Goal: Transaction & Acquisition: Purchase product/service

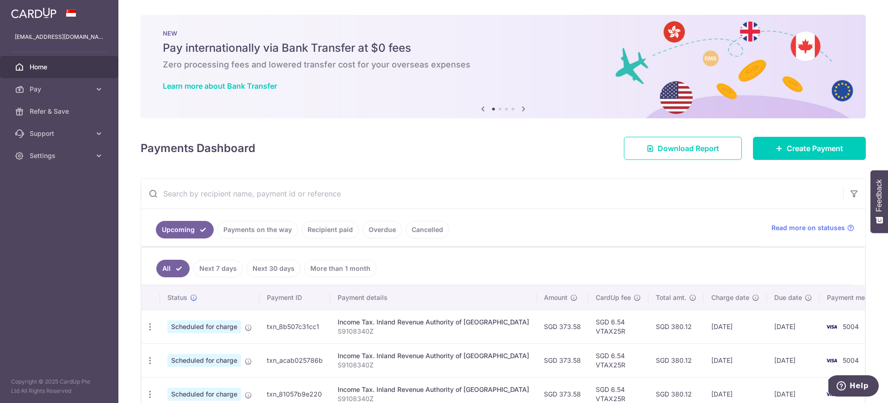
click at [520, 107] on icon at bounding box center [523, 109] width 11 height 12
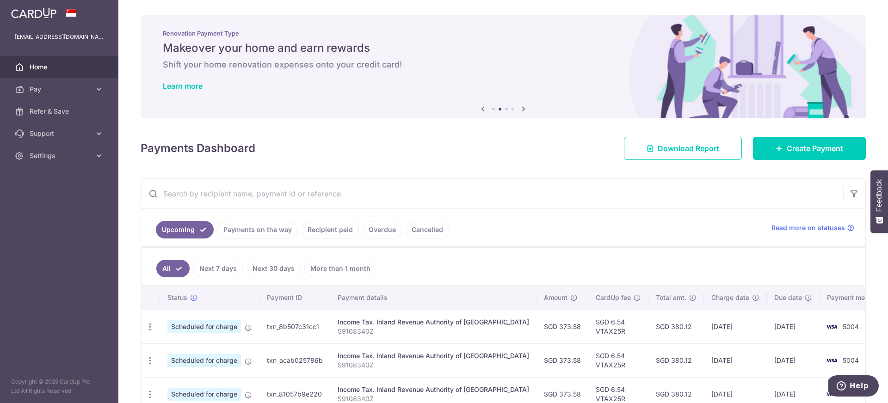
click at [520, 108] on icon at bounding box center [523, 109] width 11 height 12
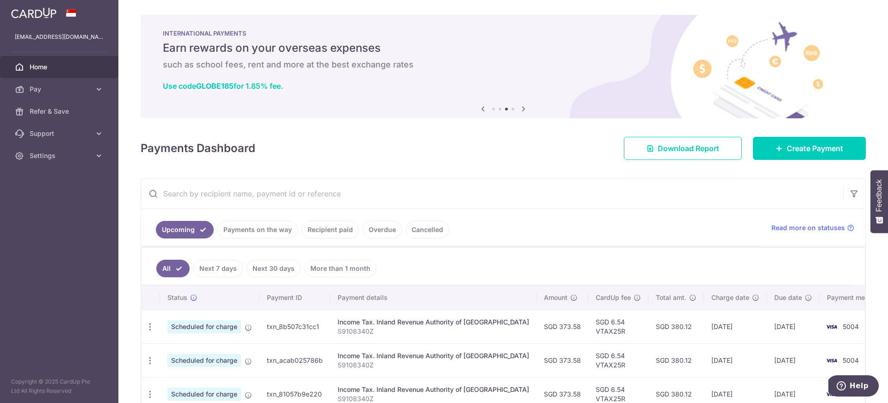
click at [520, 108] on icon at bounding box center [523, 109] width 11 height 12
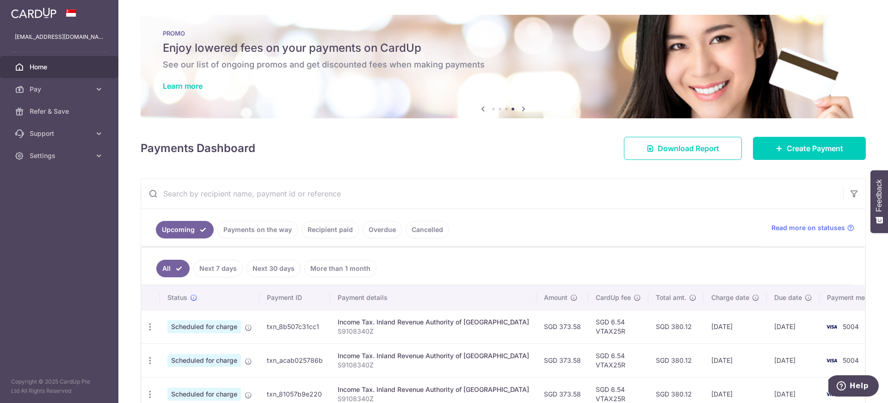
click at [520, 108] on icon at bounding box center [523, 109] width 11 height 12
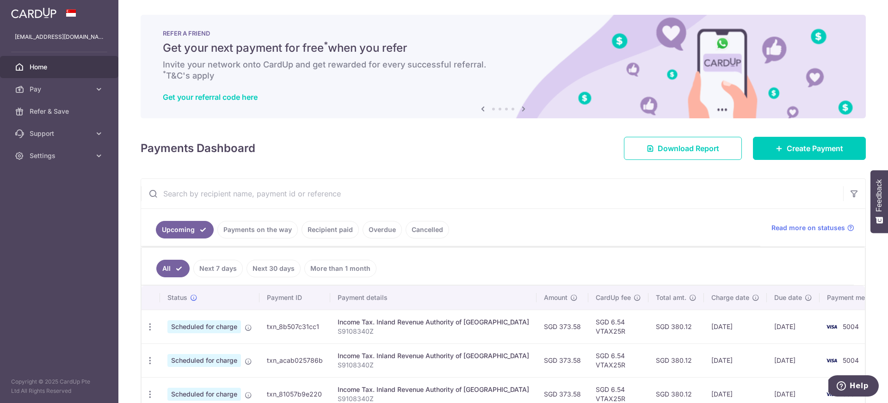
click at [477, 110] on icon at bounding box center [482, 109] width 11 height 12
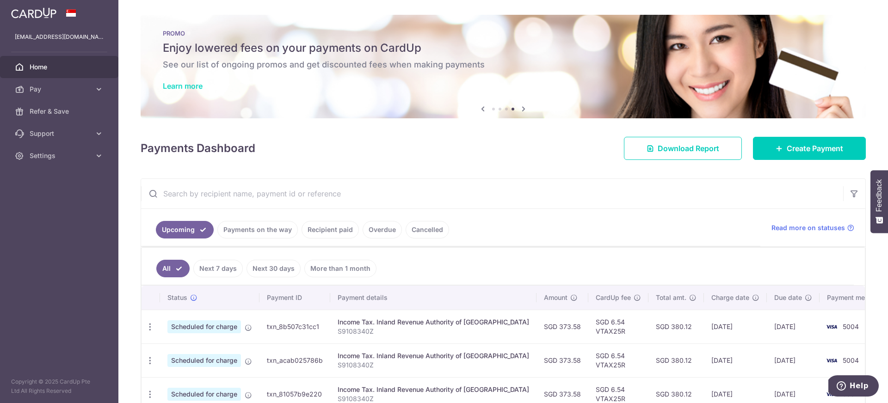
click at [186, 84] on link "Learn more" at bounding box center [183, 85] width 40 height 9
click at [792, 146] on span "Create Payment" at bounding box center [814, 148] width 56 height 11
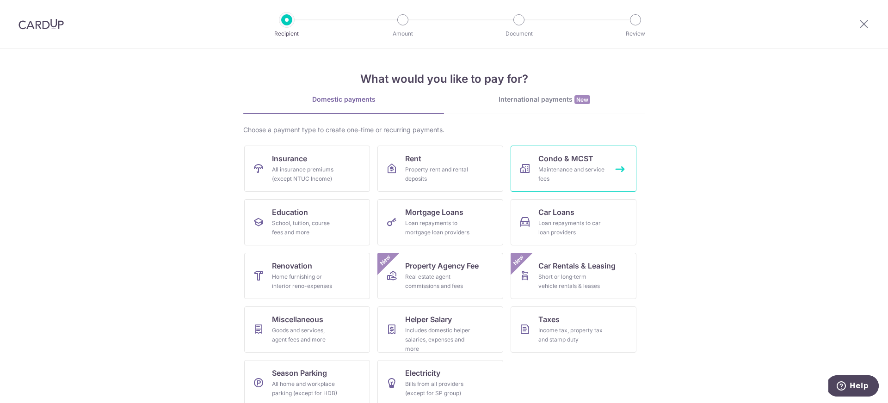
click at [581, 158] on span "Condo & MCST" at bounding box center [565, 158] width 55 height 11
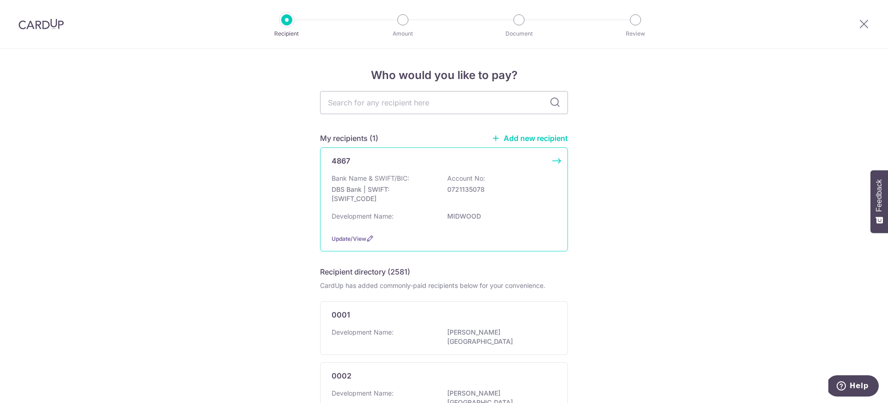
click at [520, 212] on div "Development Name: MIDWOOD" at bounding box center [443, 219] width 225 height 15
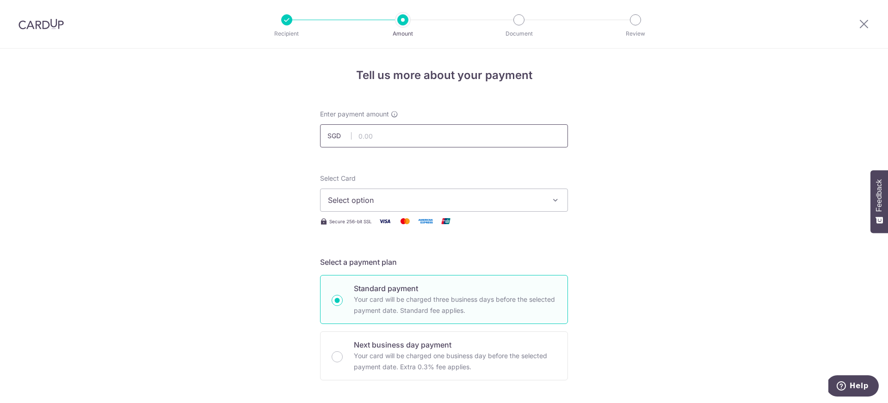
click at [392, 140] on input "text" at bounding box center [444, 135] width 248 height 23
type input "427.55"
click at [414, 192] on button "Select option" at bounding box center [444, 200] width 248 height 23
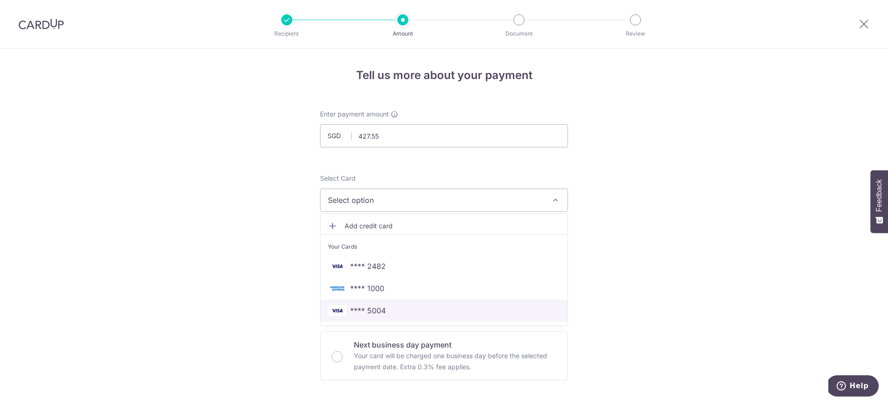
click at [395, 305] on link "**** 5004" at bounding box center [443, 311] width 247 height 22
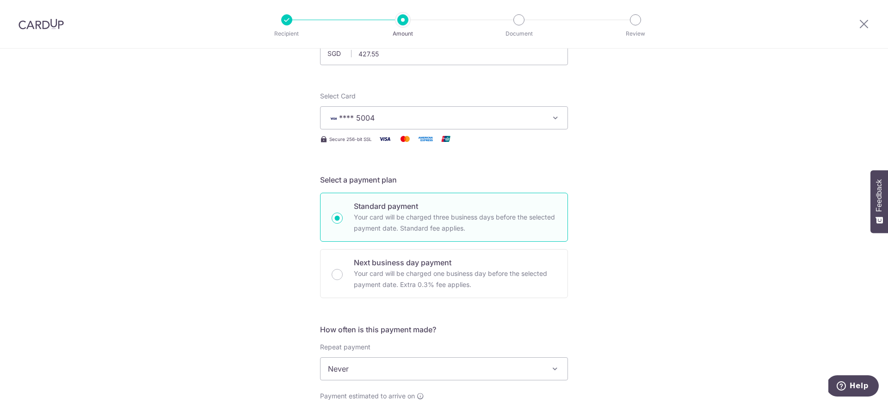
scroll to position [174, 0]
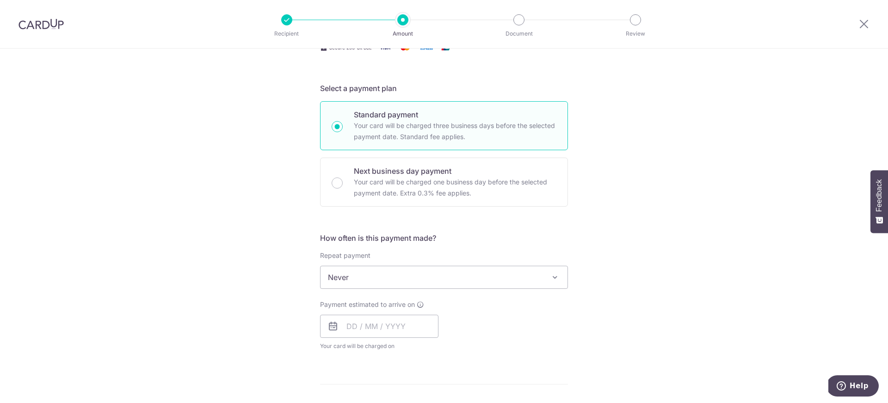
click at [361, 276] on span "Never" at bounding box center [443, 277] width 247 height 22
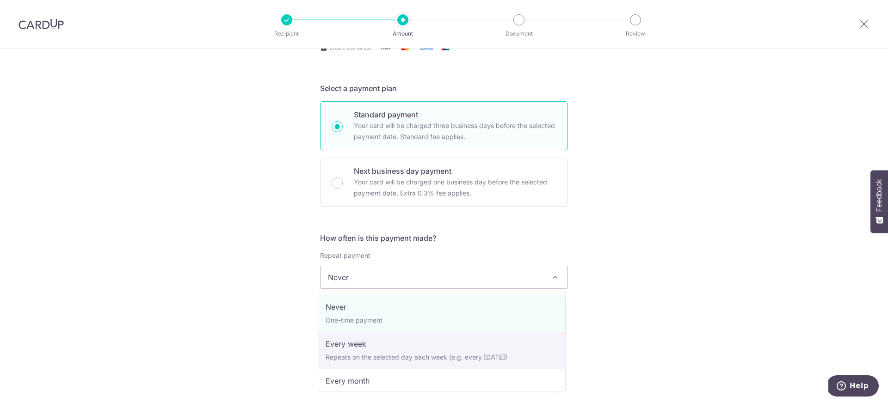
select select "2"
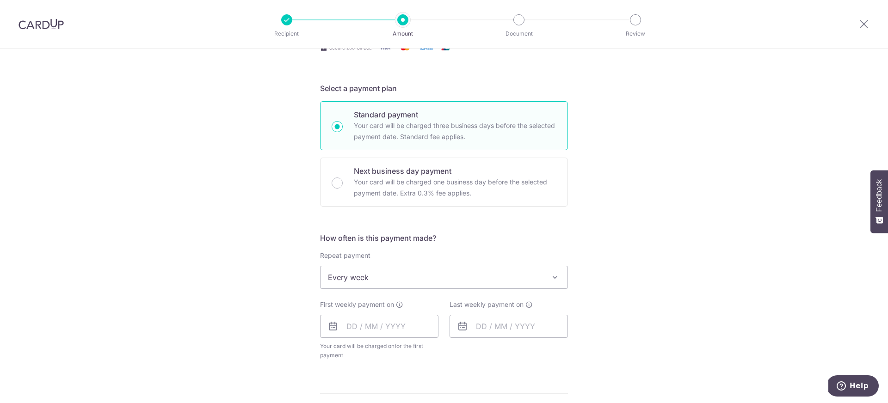
click at [668, 252] on div "Tell us more about your payment Enter payment amount SGD 427.55 427.55 Select C…" at bounding box center [444, 297] width 888 height 845
click at [389, 318] on input "text" at bounding box center [379, 326] width 118 height 23
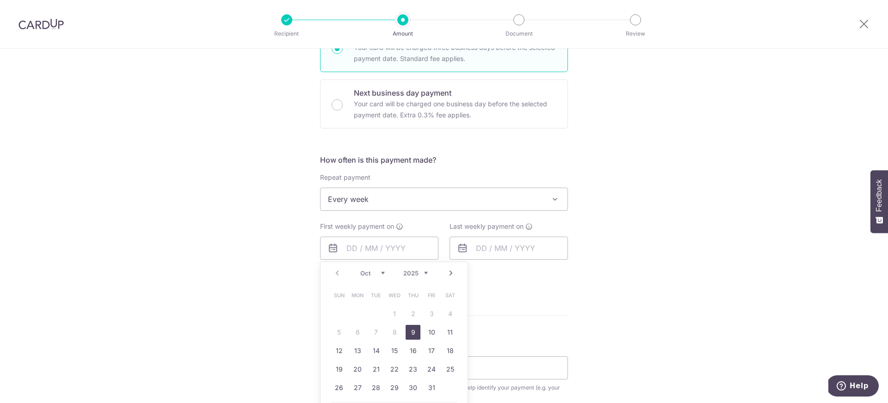
click at [408, 335] on link "9" at bounding box center [412, 332] width 15 height 15
type input "09/10/2025"
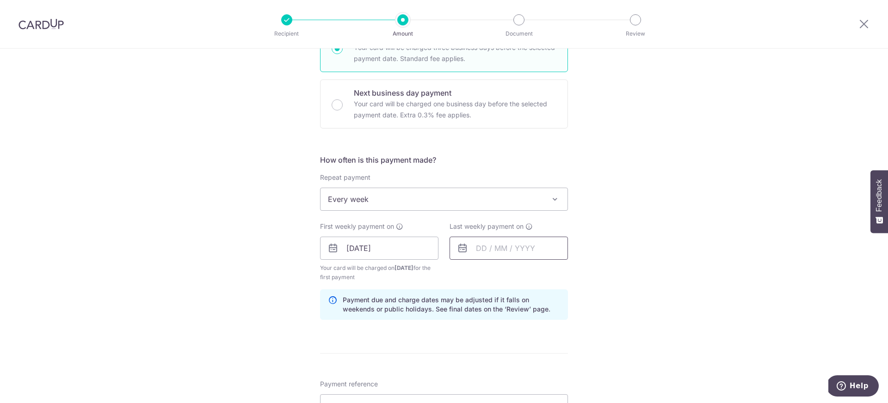
click at [478, 252] on input "text" at bounding box center [508, 248] width 118 height 23
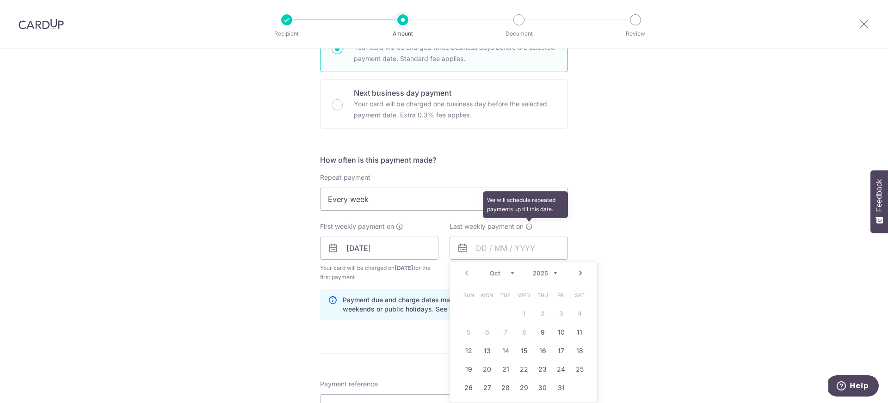
click at [528, 227] on icon at bounding box center [528, 226] width 7 height 7
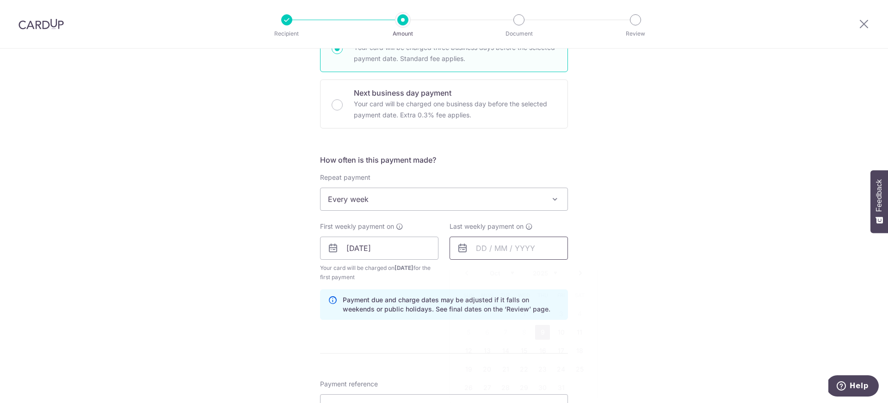
click at [526, 255] on input "text" at bounding box center [508, 248] width 118 height 23
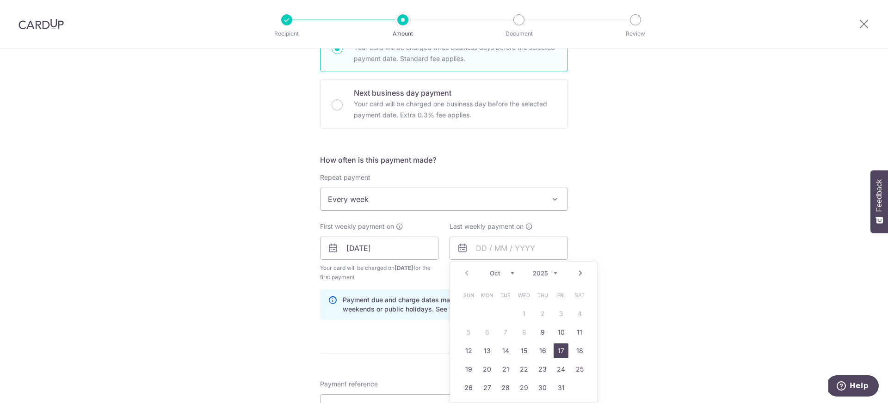
click at [557, 348] on link "17" at bounding box center [560, 350] width 15 height 15
type input "17/10/2025"
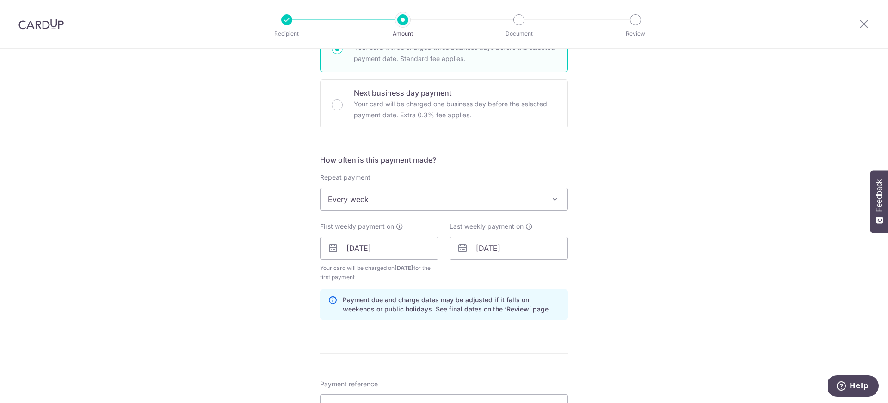
click at [593, 282] on div "Tell us more about your payment Enter payment amount SGD 427.55 427.55 Select C…" at bounding box center [444, 238] width 888 height 883
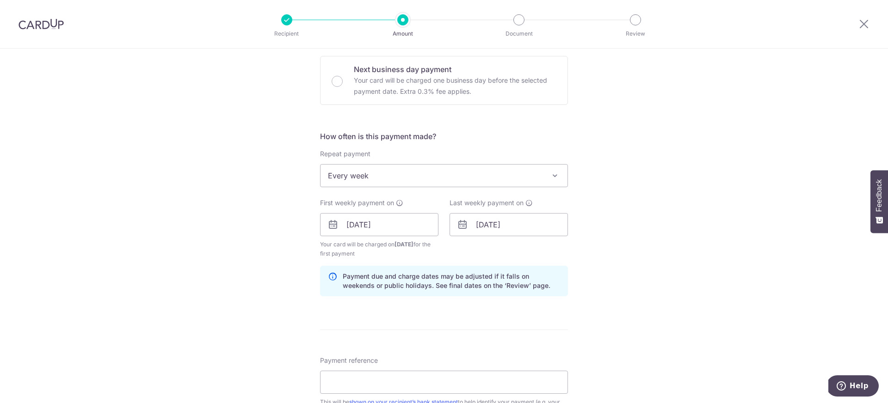
scroll to position [355, 0]
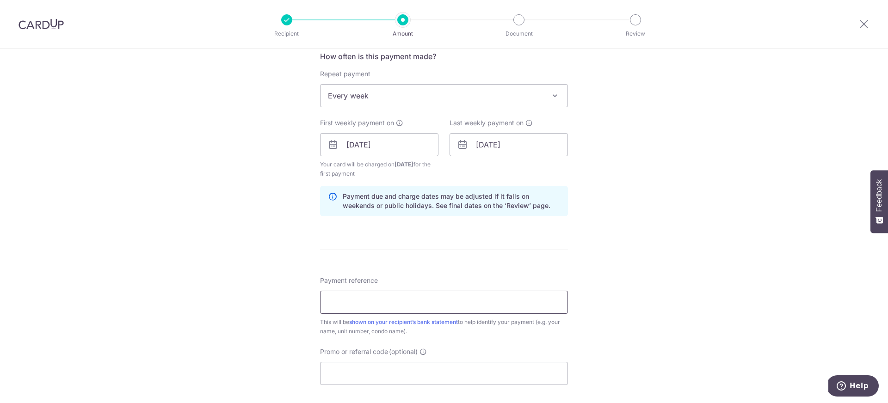
click at [428, 303] on input "Payment reference" at bounding box center [444, 302] width 248 height 23
type input "10-05-11-2502315"
click at [508, 331] on div "This will be shown on your recipient’s bank statement to help identify your pay…" at bounding box center [444, 327] width 248 height 18
click at [417, 373] on input "Promo or referral code (optional)" at bounding box center [444, 371] width 248 height 23
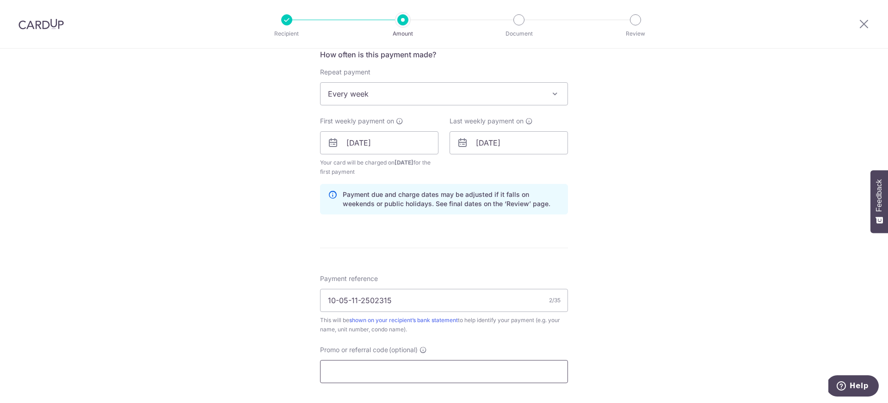
paste input "VTAX25R"
type input "VTAX25R"
click at [685, 312] on div "Tell us more about your payment Enter payment amount SGD 427.55 427.55 Select C…" at bounding box center [444, 153] width 888 height 925
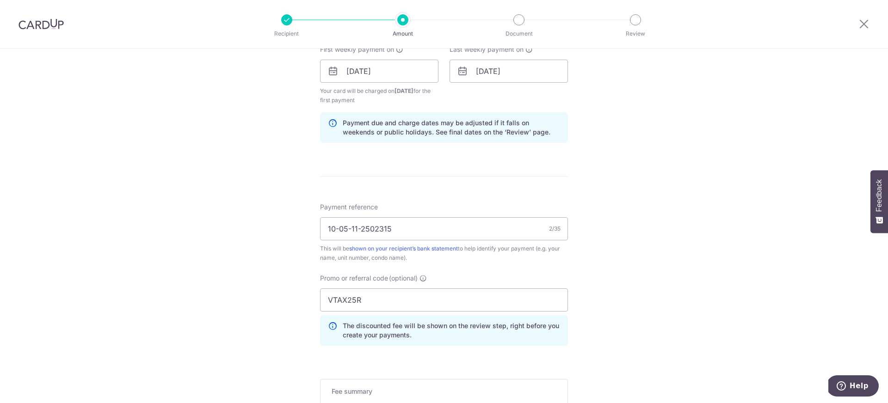
scroll to position [511, 0]
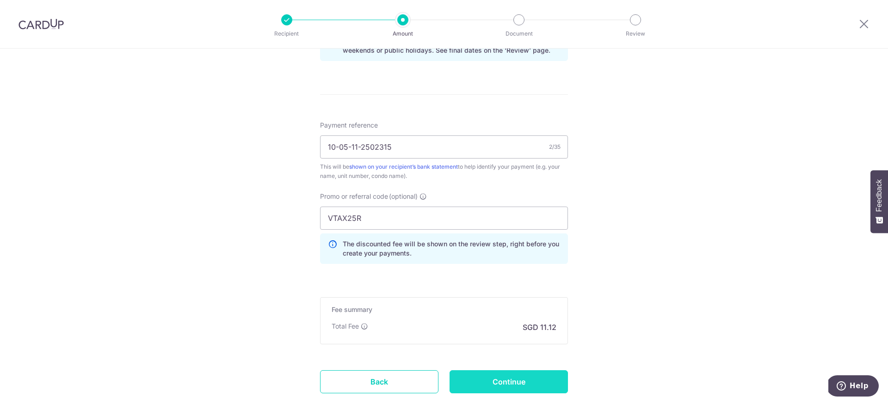
click at [505, 382] on input "Continue" at bounding box center [508, 381] width 118 height 23
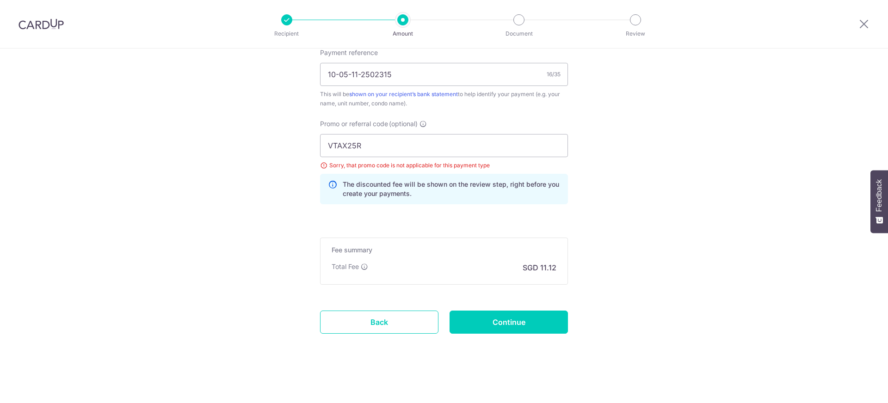
scroll to position [534, 0]
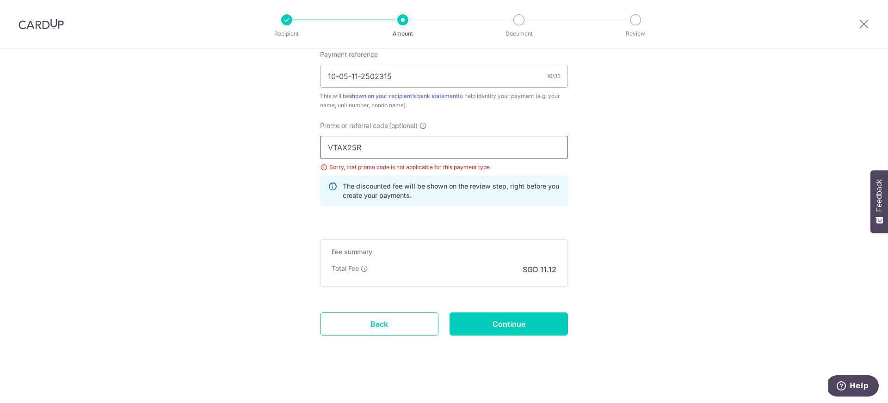
drag, startPoint x: 371, startPoint y: 144, endPoint x: 305, endPoint y: 147, distance: 66.2
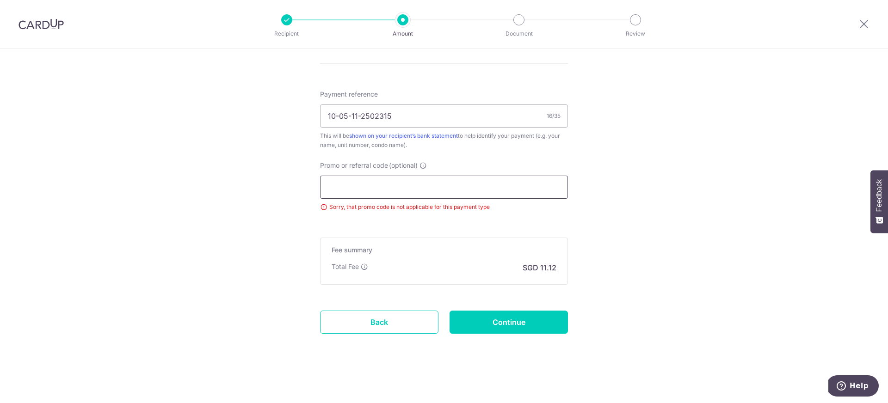
paste input "REC185"
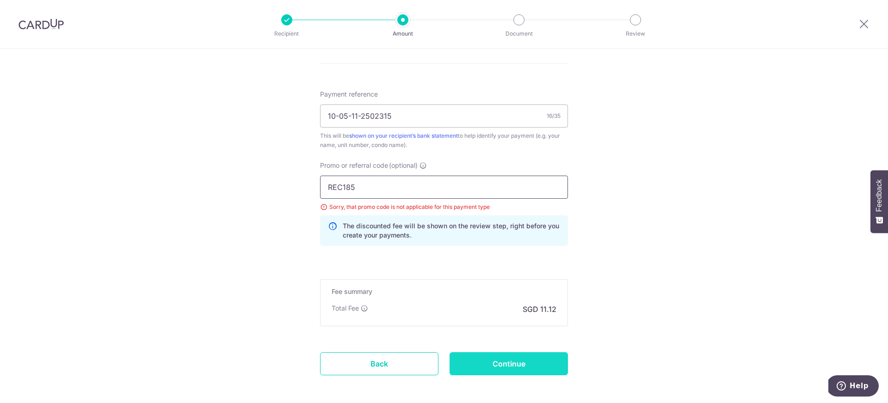
type input "REC185"
click at [519, 363] on input "Continue" at bounding box center [508, 363] width 118 height 23
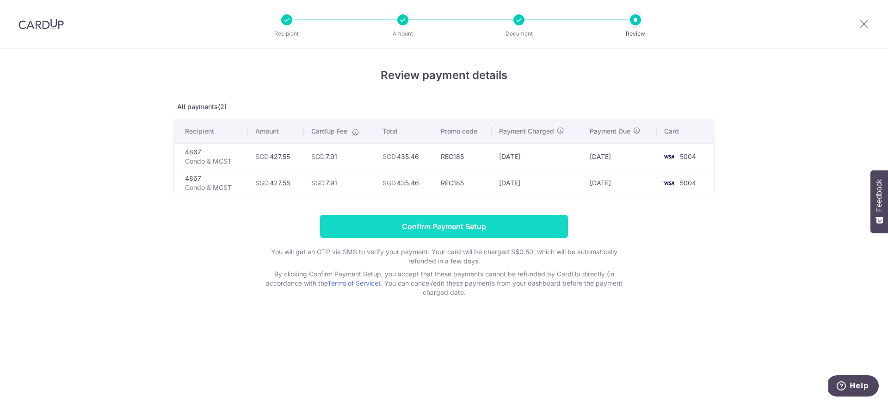
click at [507, 232] on input "Confirm Payment Setup" at bounding box center [444, 226] width 248 height 23
